Goal: Task Accomplishment & Management: Complete application form

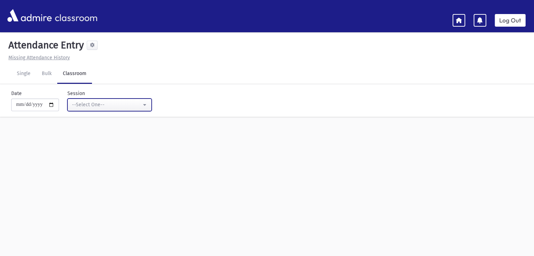
click at [146, 105] on button "--Select One--" at bounding box center [109, 105] width 84 height 13
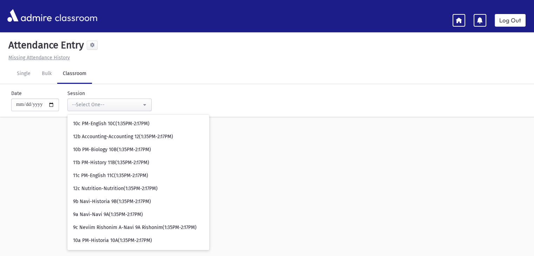
scroll to position [948, 0]
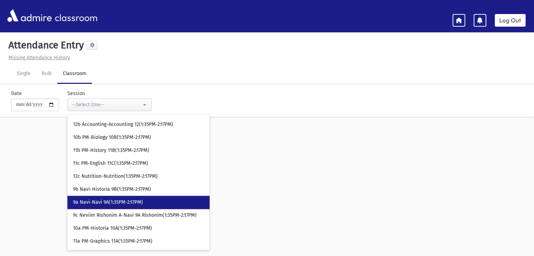
click at [133, 201] on span "9a Navi-Navi 9A(1:35PM-2:17PM)" at bounding box center [108, 202] width 70 height 7
select select "****"
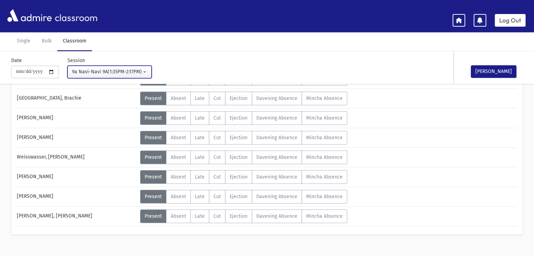
scroll to position [651, 0]
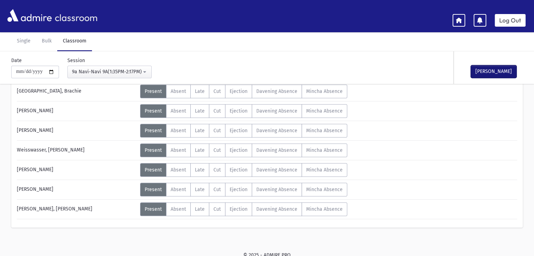
click at [485, 73] on button "[PERSON_NAME]" at bounding box center [494, 71] width 46 height 13
click at [509, 21] on link "Log Out" at bounding box center [510, 20] width 31 height 13
